Goal: Information Seeking & Learning: Learn about a topic

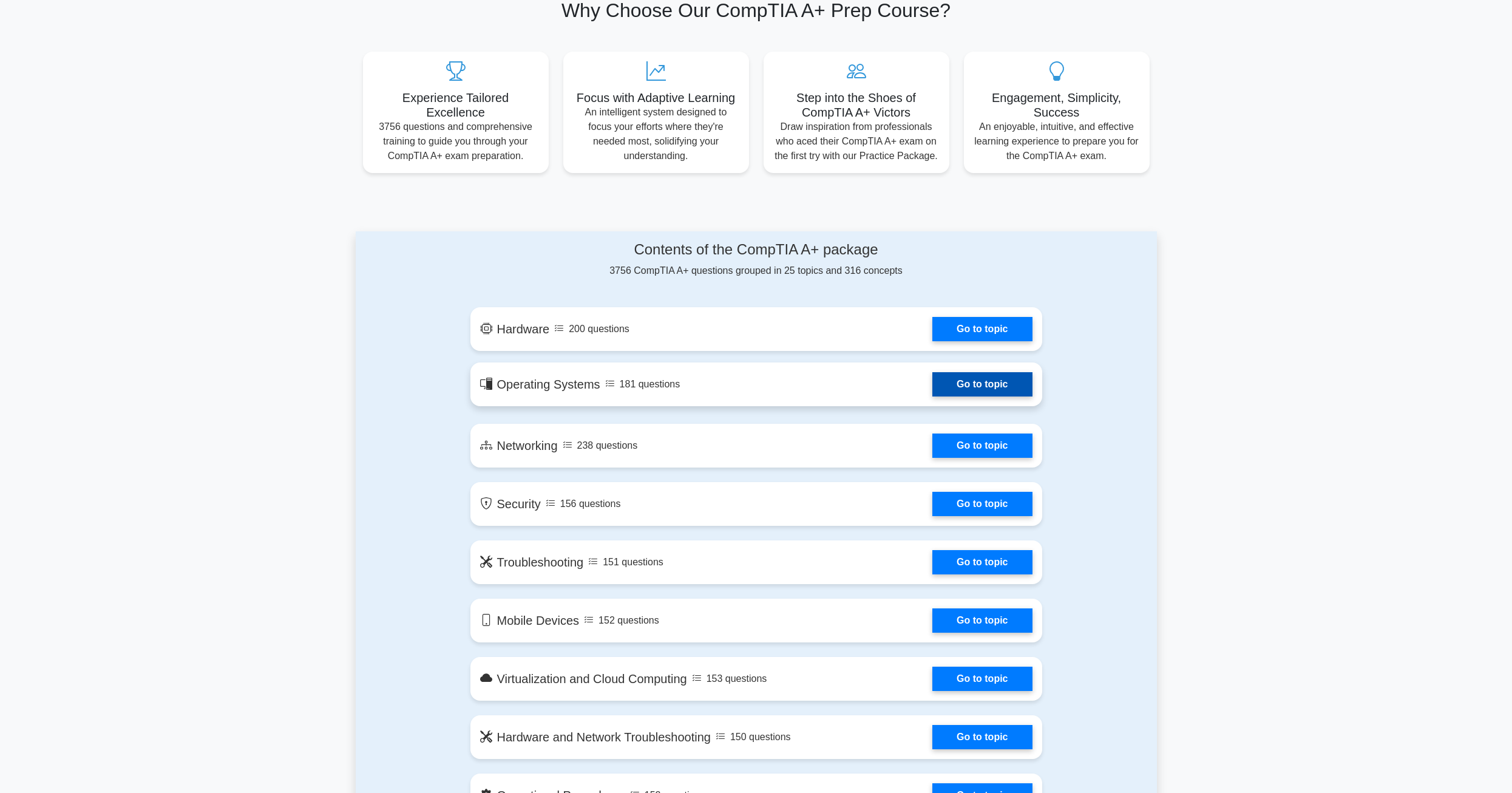
scroll to position [425, 0]
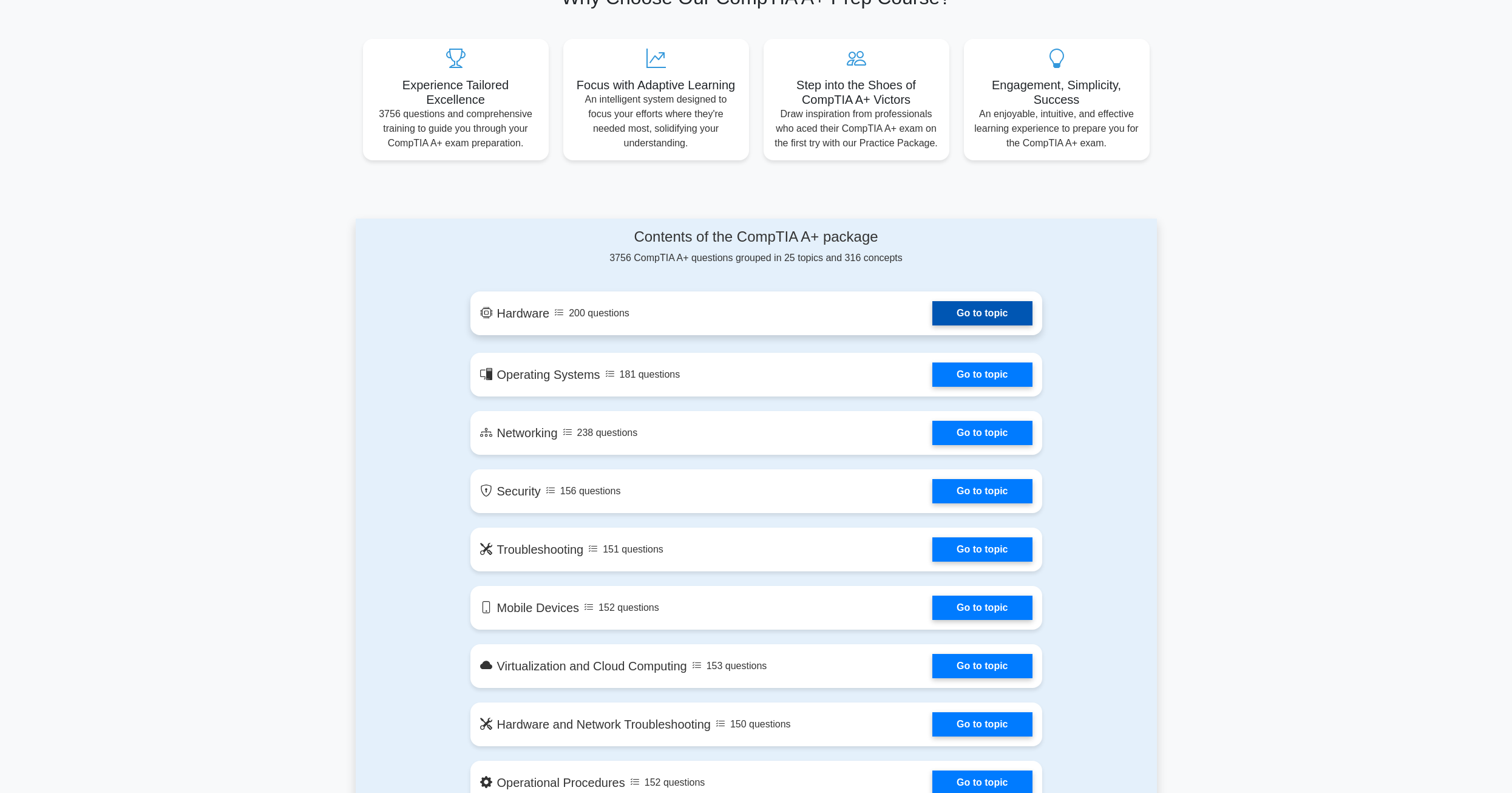
click at [974, 312] on link "Go to topic" at bounding box center [982, 313] width 100 height 24
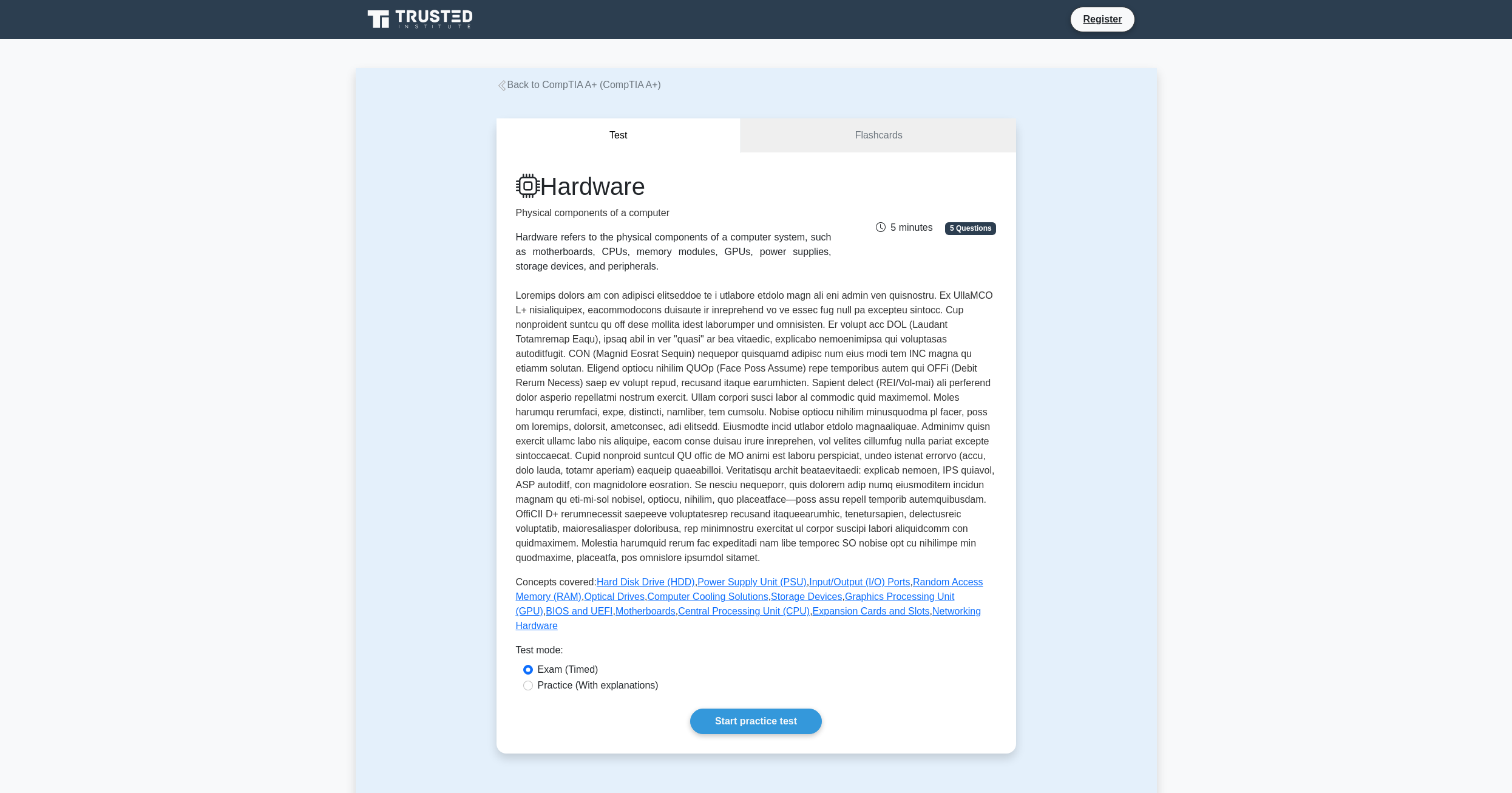
click at [596, 679] on label "Practice (With explanations)" at bounding box center [598, 686] width 121 height 15
click at [533, 681] on input "Practice (With explanations)" at bounding box center [528, 685] width 10 height 10
radio input "true"
click at [576, 663] on label "Exam (Timed)" at bounding box center [568, 670] width 61 height 15
click at [533, 665] on input "Exam (Timed)" at bounding box center [528, 669] width 10 height 10
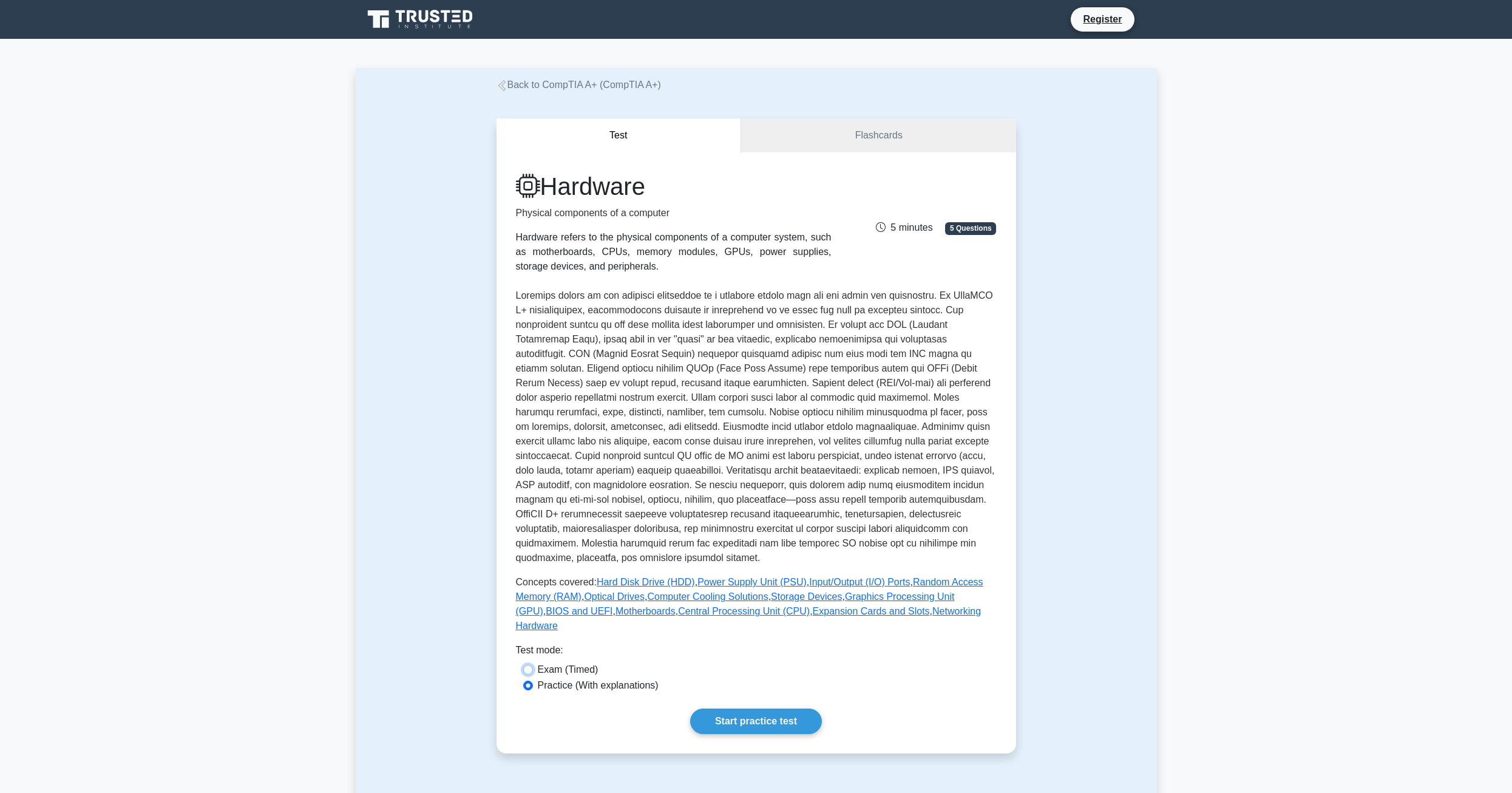
radio input "true"
click at [746, 709] on link "Start practice test" at bounding box center [756, 721] width 132 height 26
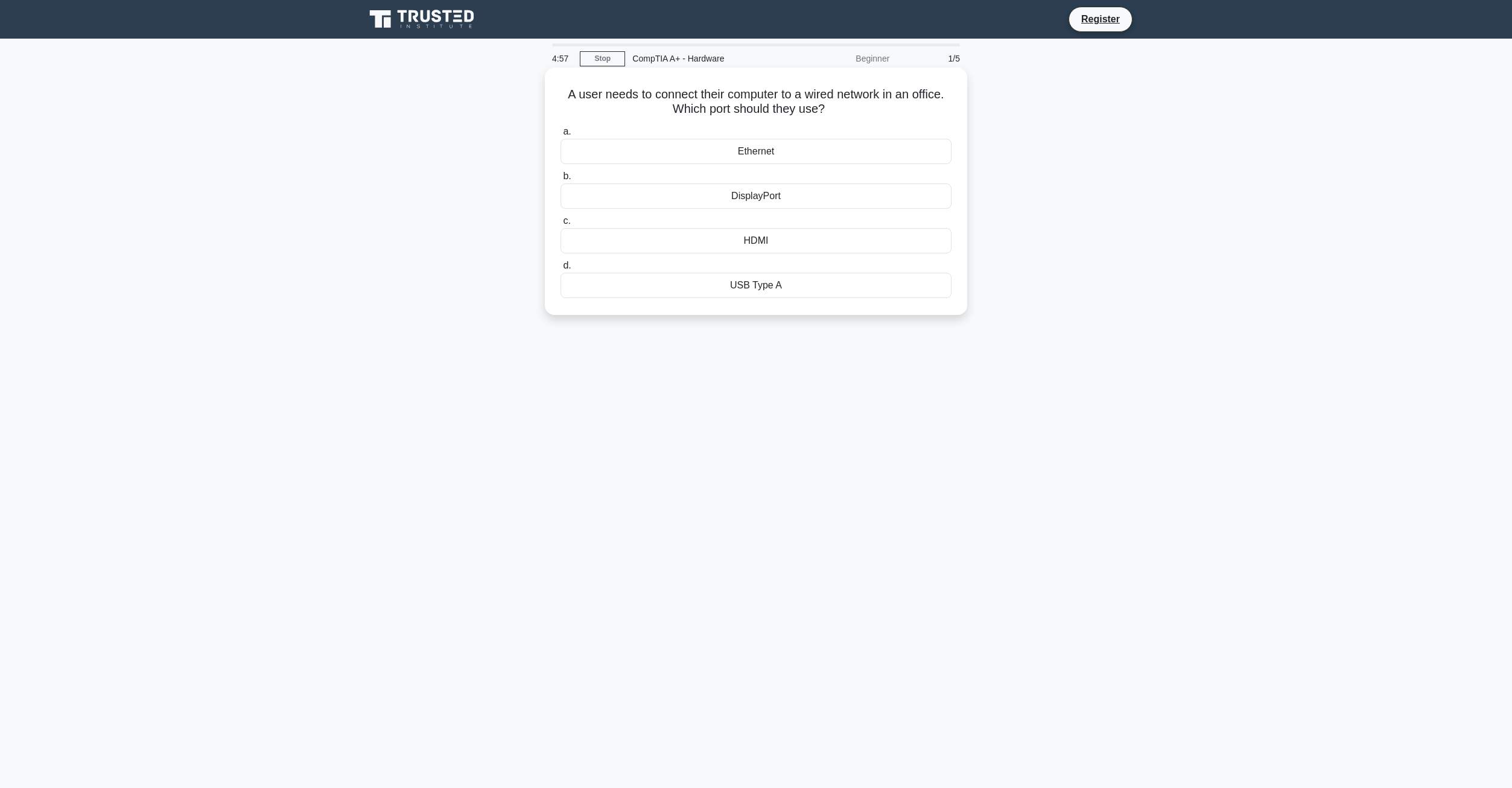
click at [710, 146] on div "Ethernet" at bounding box center [756, 151] width 391 height 25
click at [561, 136] on input "a. Ethernet" at bounding box center [561, 132] width 0 height 8
click at [699, 237] on div "PS/2 port" at bounding box center [756, 241] width 391 height 25
click at [561, 225] on input "c. PS/2 port" at bounding box center [561, 221] width 0 height 8
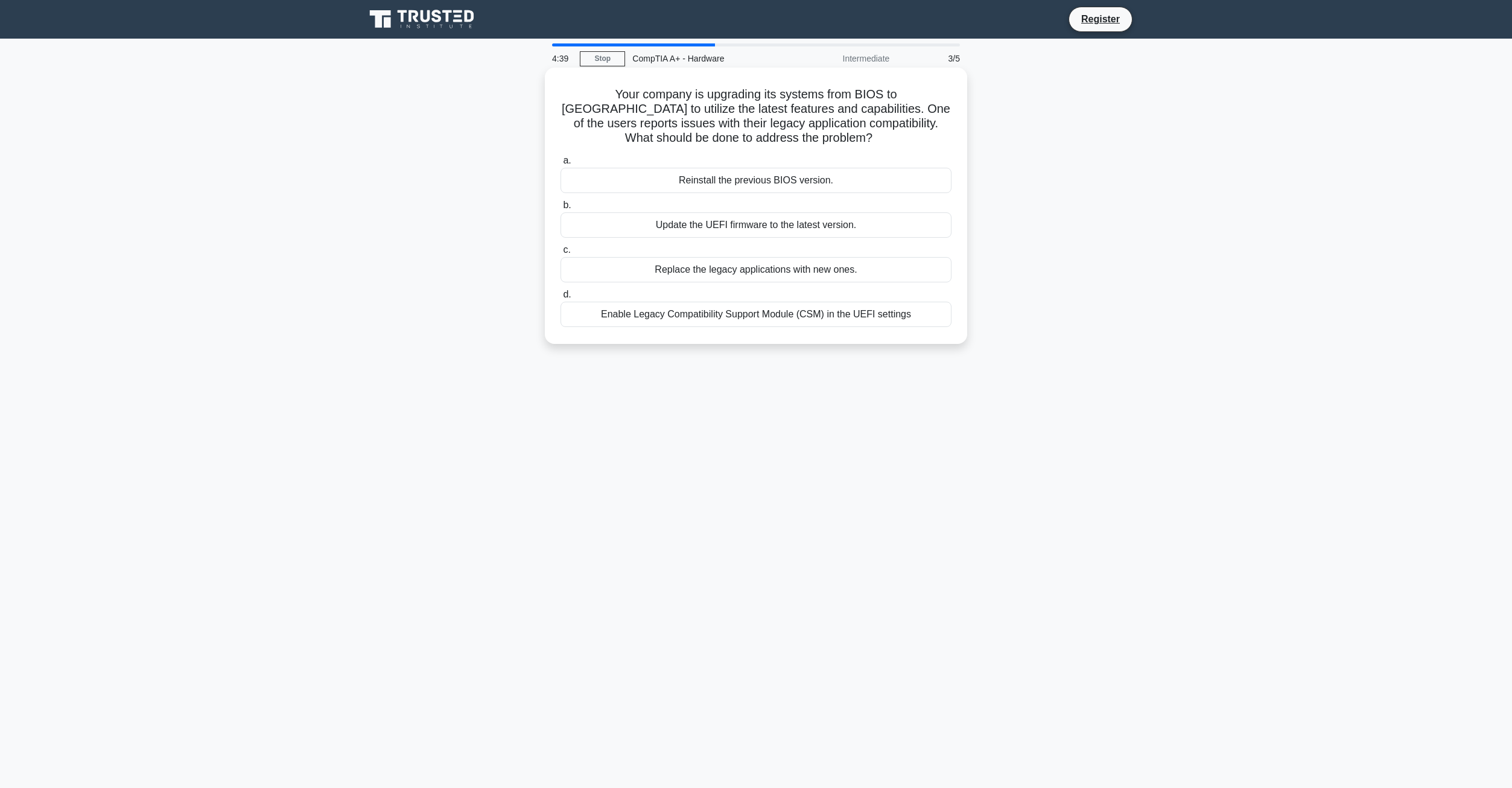
click at [730, 317] on div "Enable Legacy Compatibility Support Module (CSM) in the UEFI settings" at bounding box center [756, 314] width 391 height 25
click at [561, 299] on input "d. Enable Legacy Compatibility Support Module (CSM) in the UEFI settings" at bounding box center [561, 295] width 0 height 8
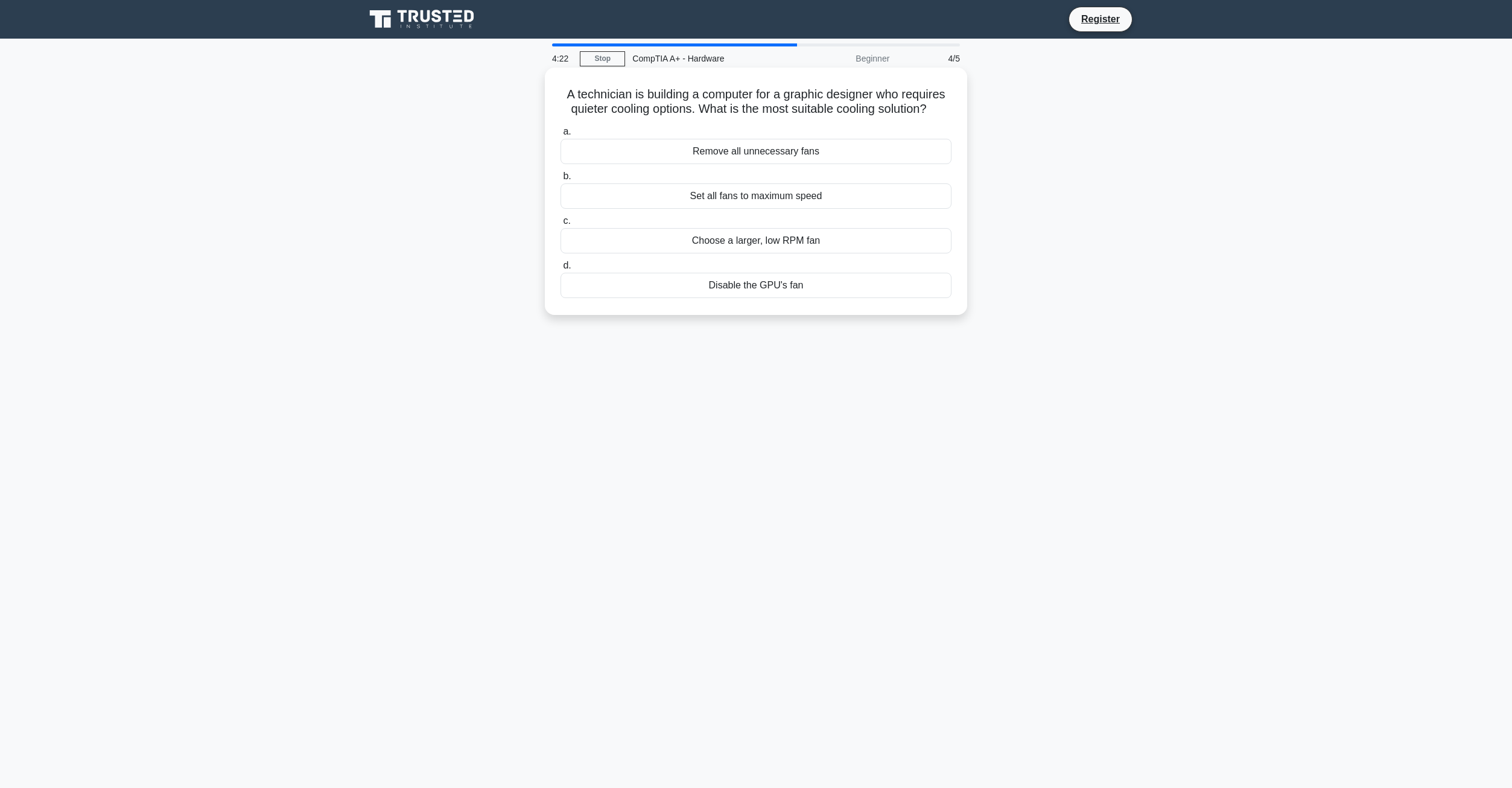
click at [681, 238] on div "Choose a larger, low RPM fan" at bounding box center [756, 241] width 391 height 25
click at [561, 225] on input "c. Choose a larger, low RPM fan" at bounding box center [561, 221] width 0 height 8
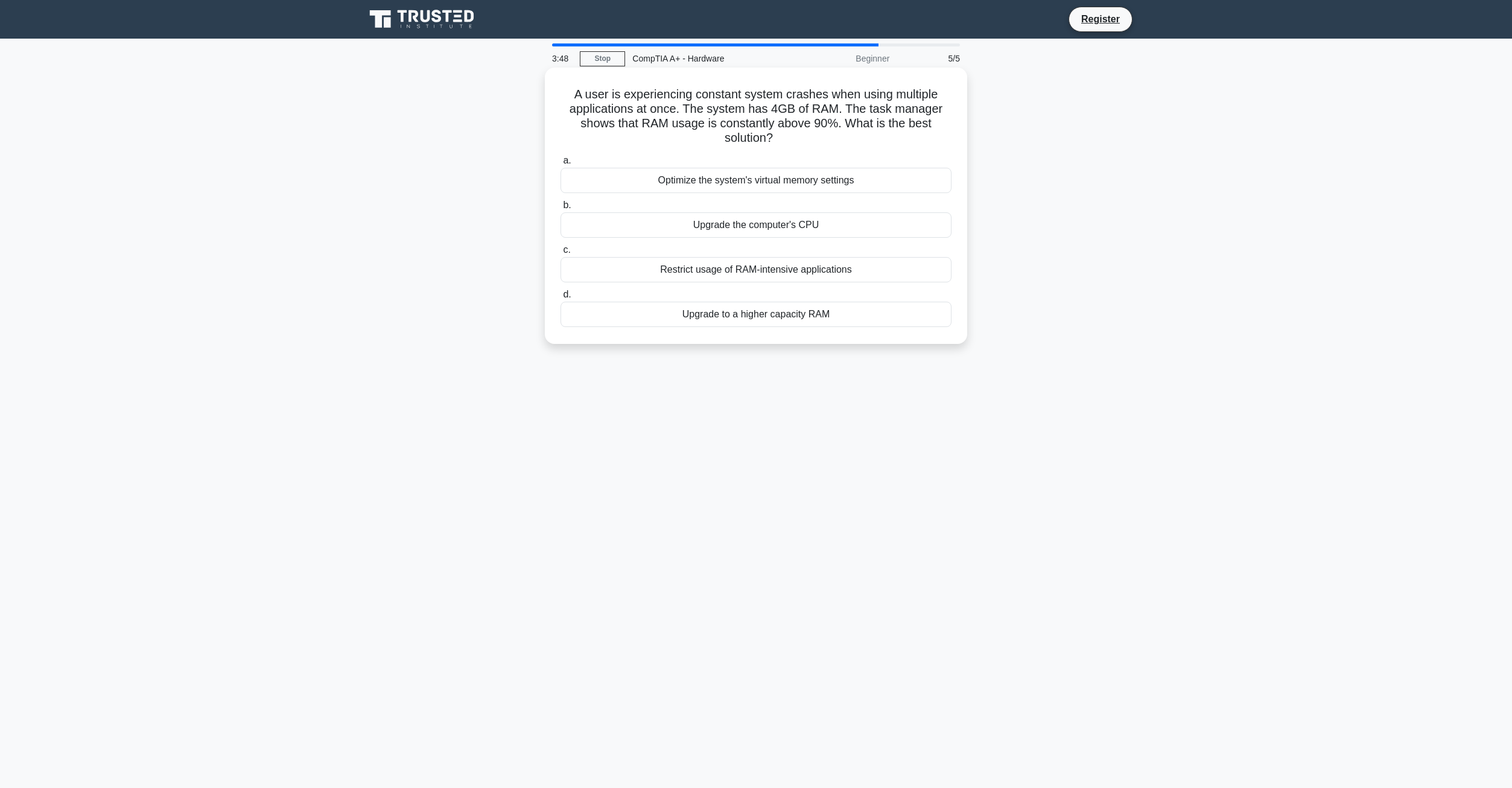
click at [681, 310] on div "Upgrade to a higher capacity RAM" at bounding box center [756, 314] width 391 height 25
click at [561, 299] on input "d. Upgrade to a higher capacity RAM" at bounding box center [561, 295] width 0 height 8
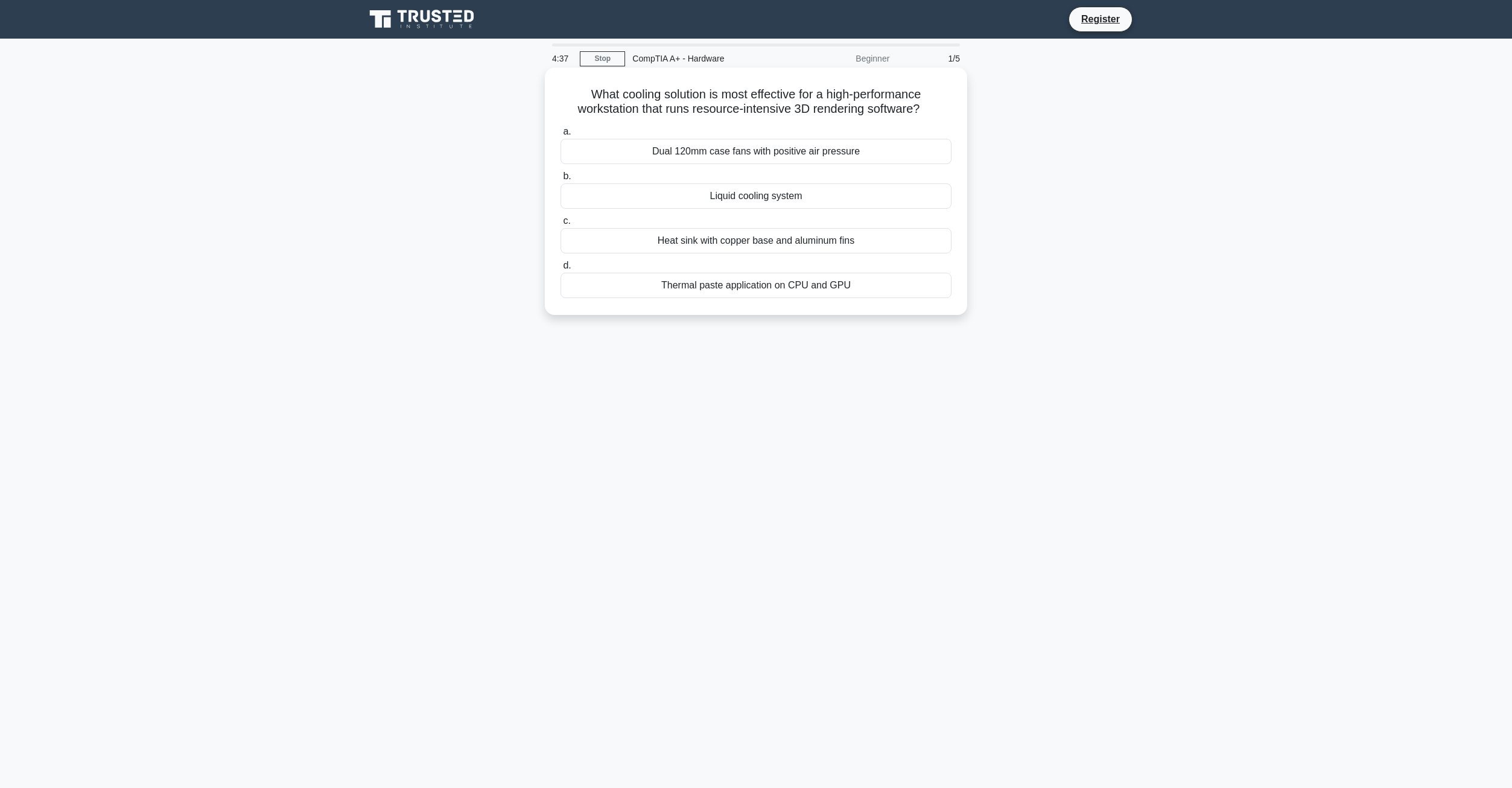
click at [700, 204] on div "Liquid cooling system" at bounding box center [756, 196] width 391 height 25
click at [561, 180] on input "b. Liquid cooling system" at bounding box center [561, 176] width 0 height 8
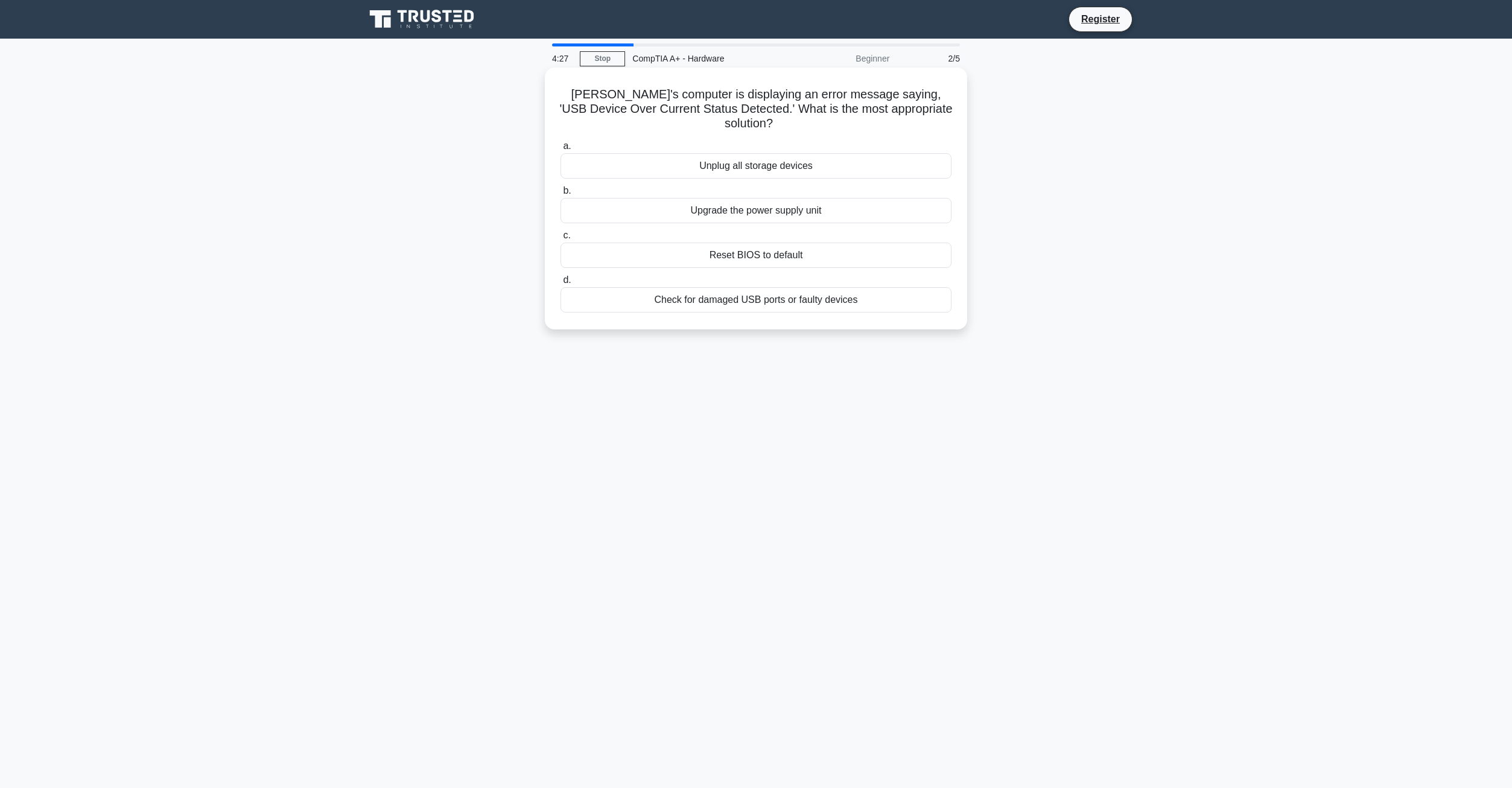
click at [705, 289] on div "Check for damaged USB ports or faulty devices" at bounding box center [756, 300] width 391 height 25
click at [561, 284] on input "d. Check for damaged USB ports or faulty devices" at bounding box center [561, 280] width 0 height 8
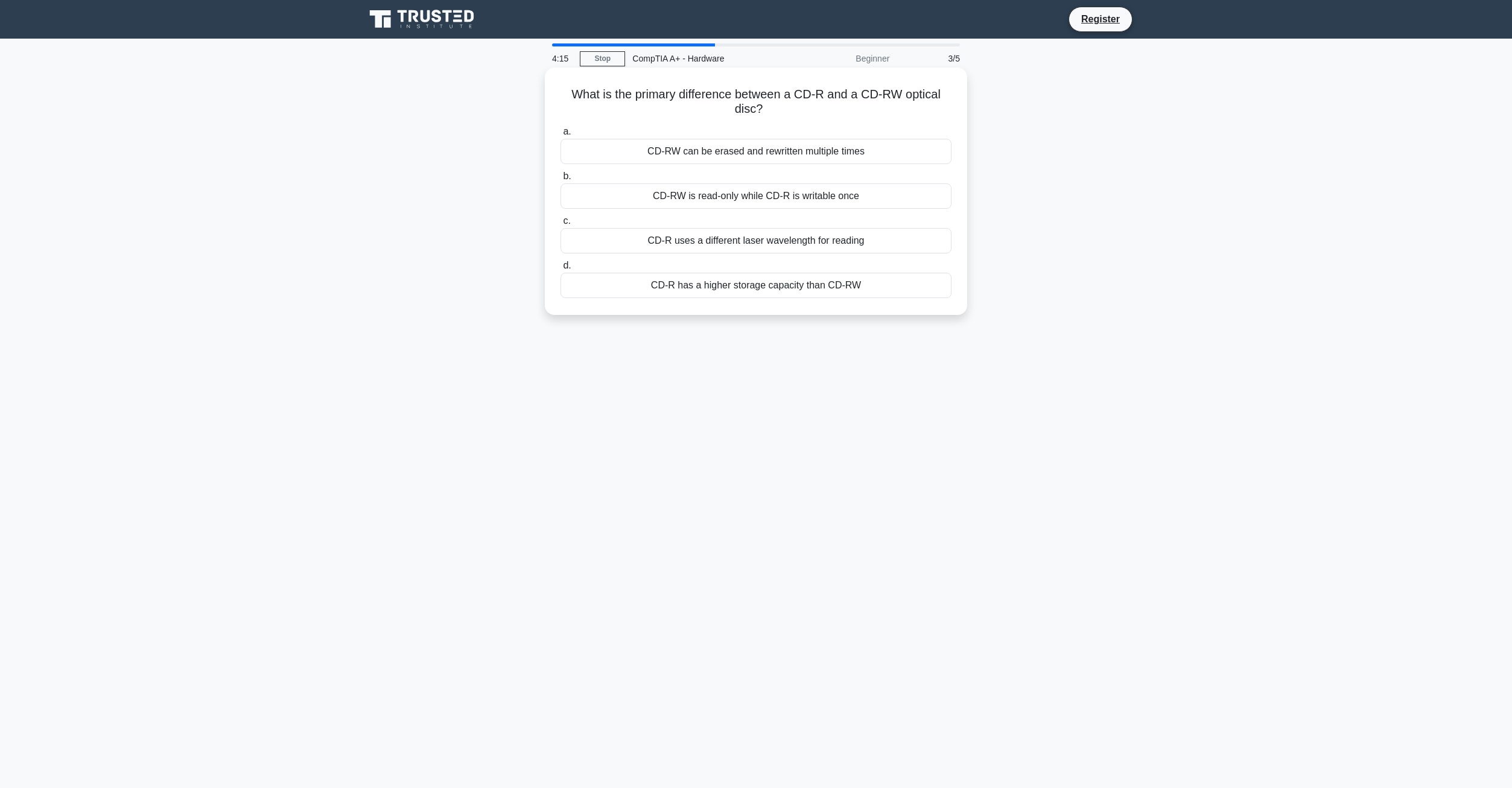
click at [640, 282] on div "CD-R has a higher storage capacity than CD-RW" at bounding box center [756, 285] width 391 height 25
click at [561, 270] on input "d. CD-R has a higher storage capacity than CD-RW" at bounding box center [561, 266] width 0 height 8
click at [657, 160] on div "Reset the BIOS/UEFI to its defaults" at bounding box center [756, 151] width 391 height 25
click at [561, 136] on input "a. Reset the BIOS/UEFI to its defaults" at bounding box center [561, 132] width 0 height 8
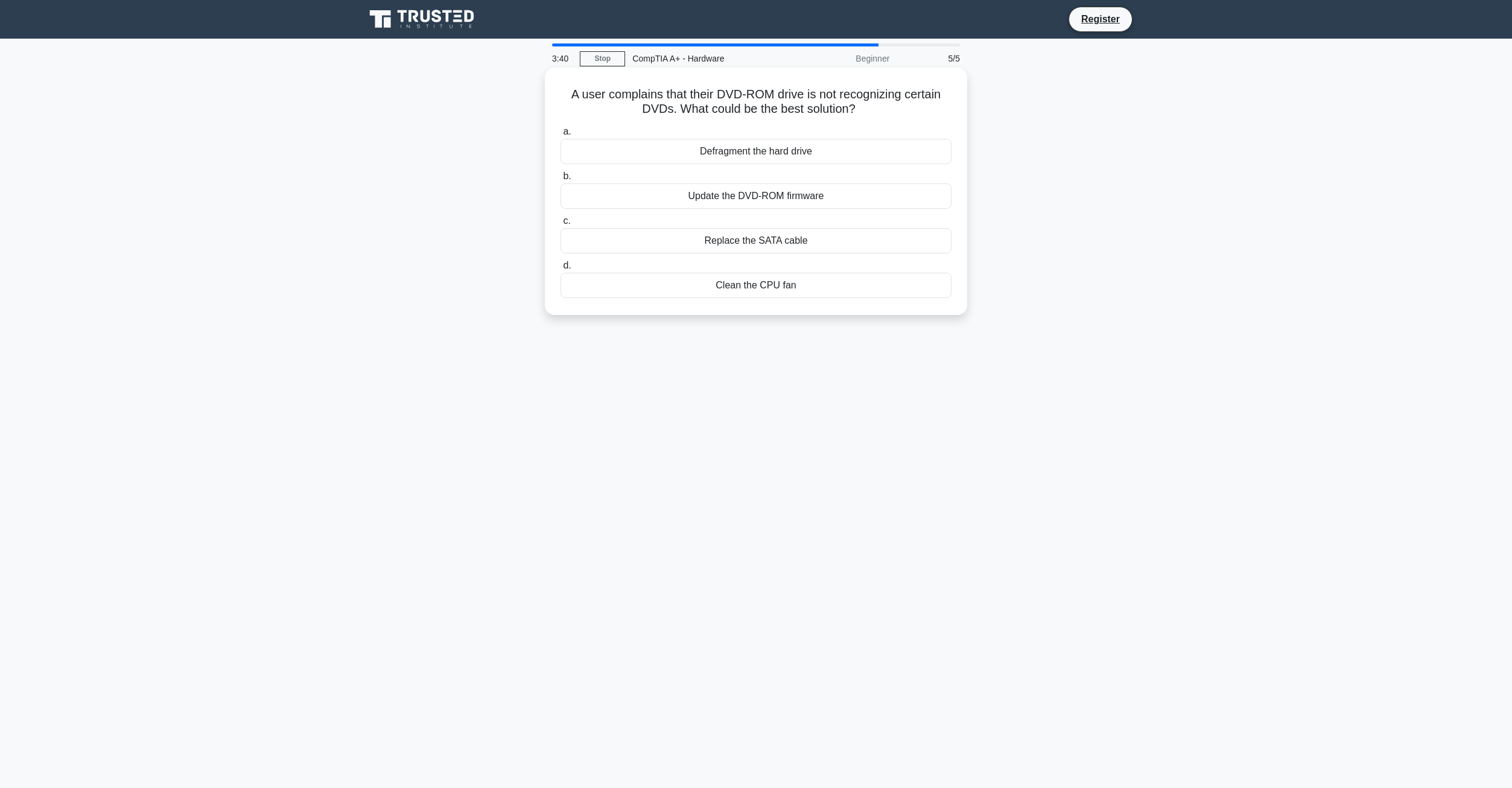
click at [653, 196] on div "Update the DVD-ROM firmware" at bounding box center [756, 196] width 391 height 25
click at [561, 180] on input "b. Update the DVD-ROM firmware" at bounding box center [561, 176] width 0 height 8
